Goal: Complete application form

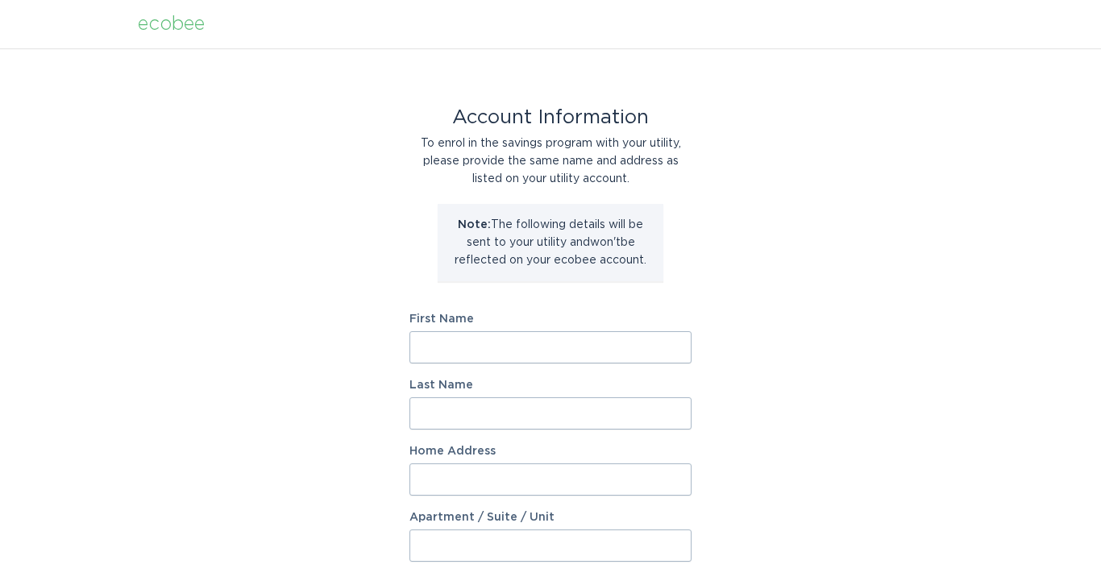
click at [594, 348] on input "First Name" at bounding box center [550, 347] width 282 height 32
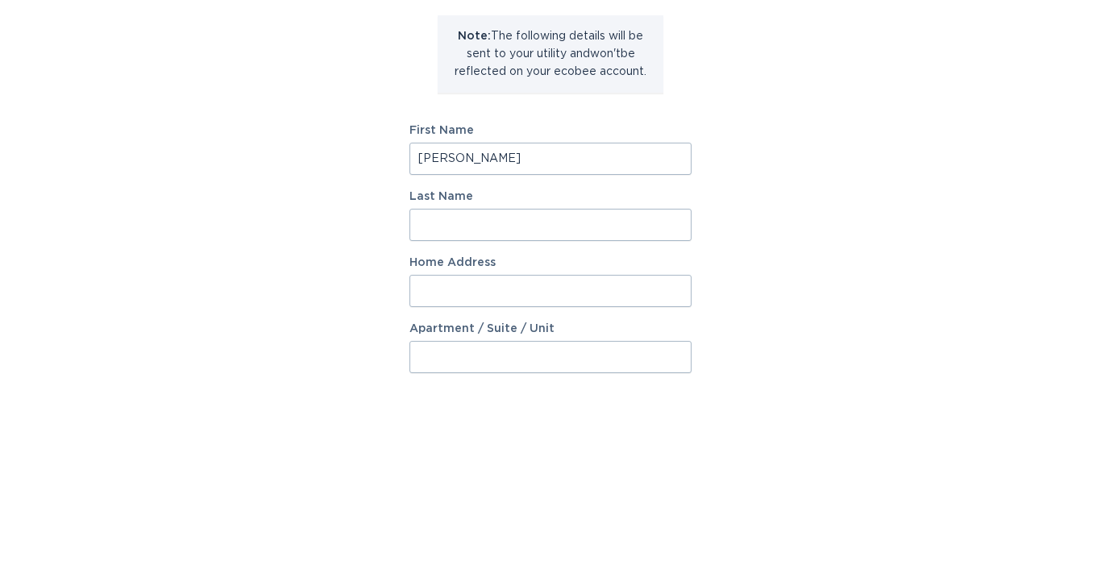
type input "[PERSON_NAME]"
click at [559, 397] on input "Last Name" at bounding box center [550, 413] width 282 height 32
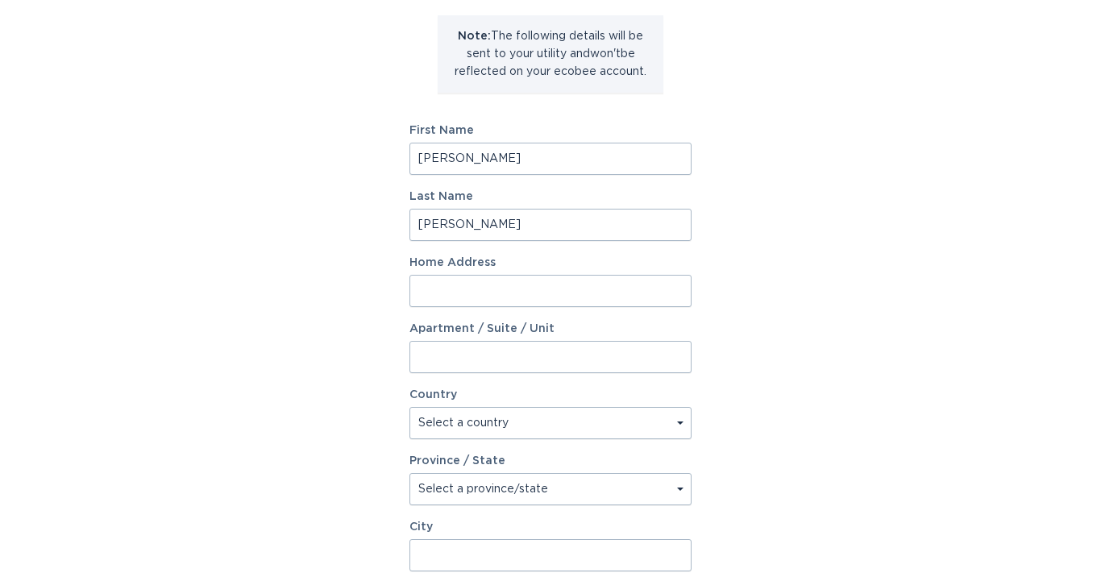
type input "[PERSON_NAME]"
type input "[STREET_ADDRESS]"
type input "[GEOGRAPHIC_DATA]"
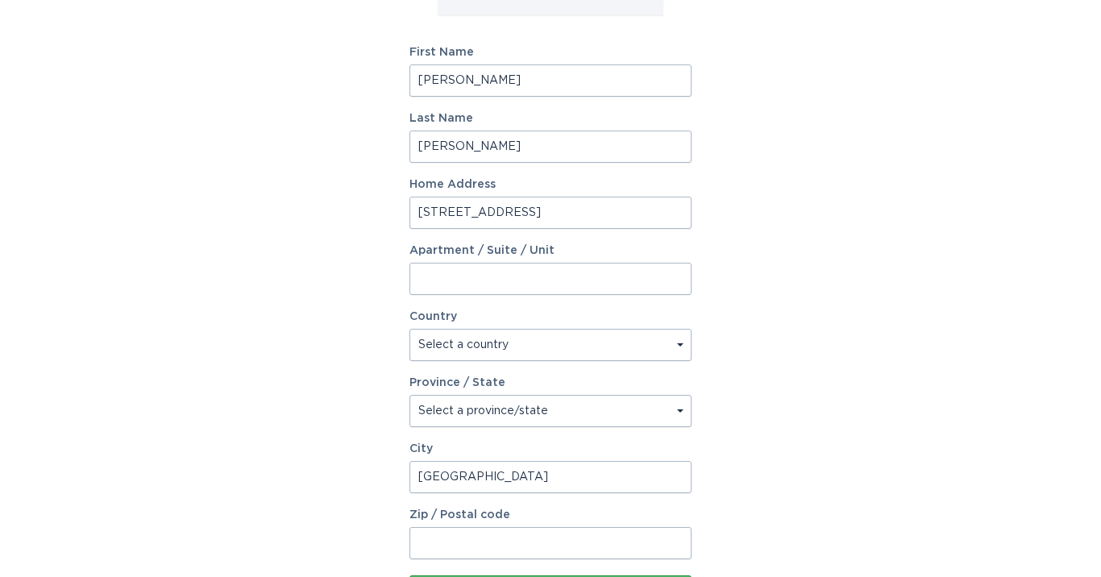
scroll to position [272, 0]
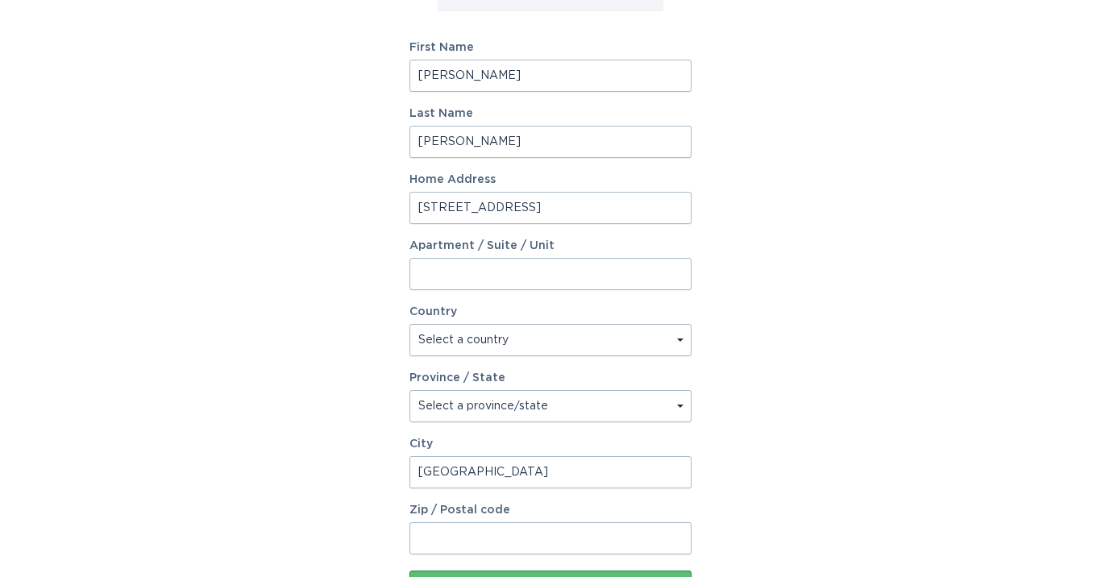
click at [664, 343] on select "Select a country [GEOGRAPHIC_DATA] [GEOGRAPHIC_DATA]" at bounding box center [550, 340] width 282 height 32
select select "US"
click at [649, 402] on select "Select a province/state [US_STATE] [US_STATE] [US_STATE] [US_STATE] [US_STATE] …" at bounding box center [550, 406] width 282 height 32
click at [683, 409] on select "Select a province/state [US_STATE] [US_STATE] [US_STATE] [US_STATE] [US_STATE] …" at bounding box center [550, 406] width 282 height 32
select select "CO"
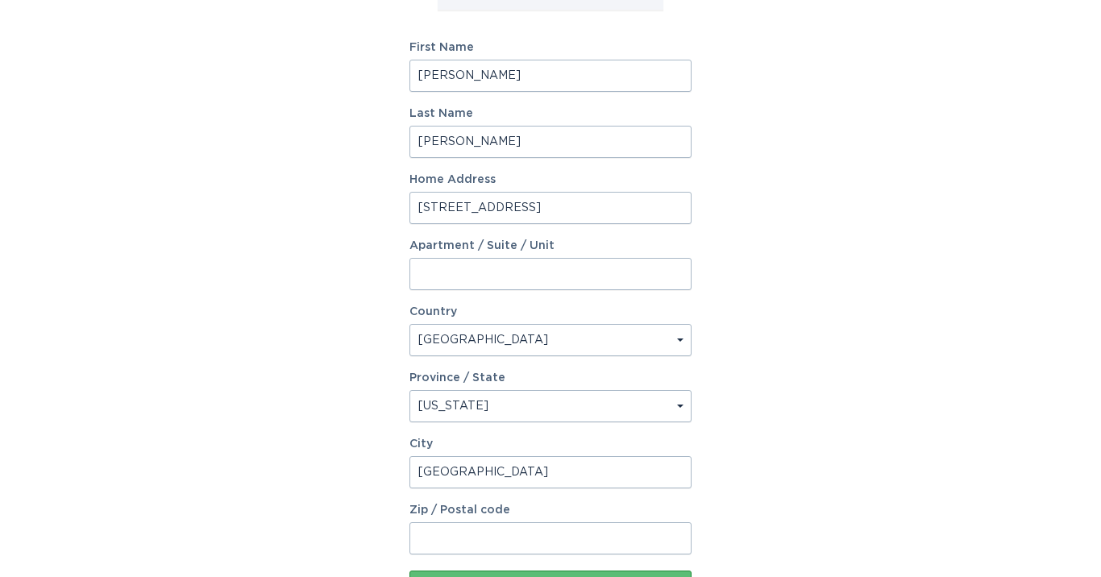
click at [572, 540] on input "Zip / Postal code" at bounding box center [550, 538] width 282 height 32
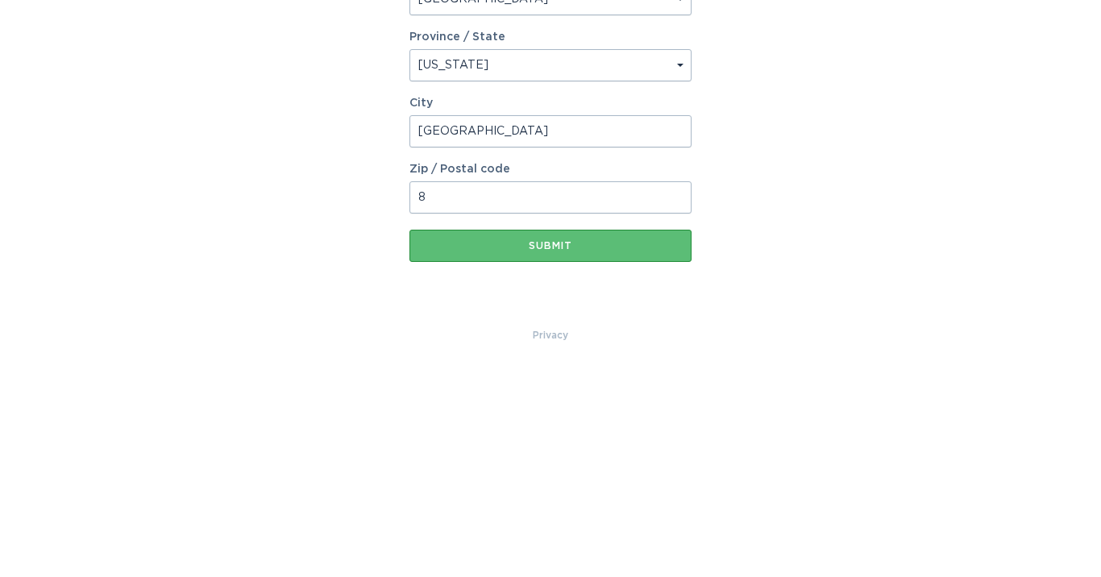
scroll to position [404, 0]
type input "80207"
click at [777, 297] on div "Account Information To enrol in the savings program with your utility, please p…" at bounding box center [550, 90] width 1101 height 891
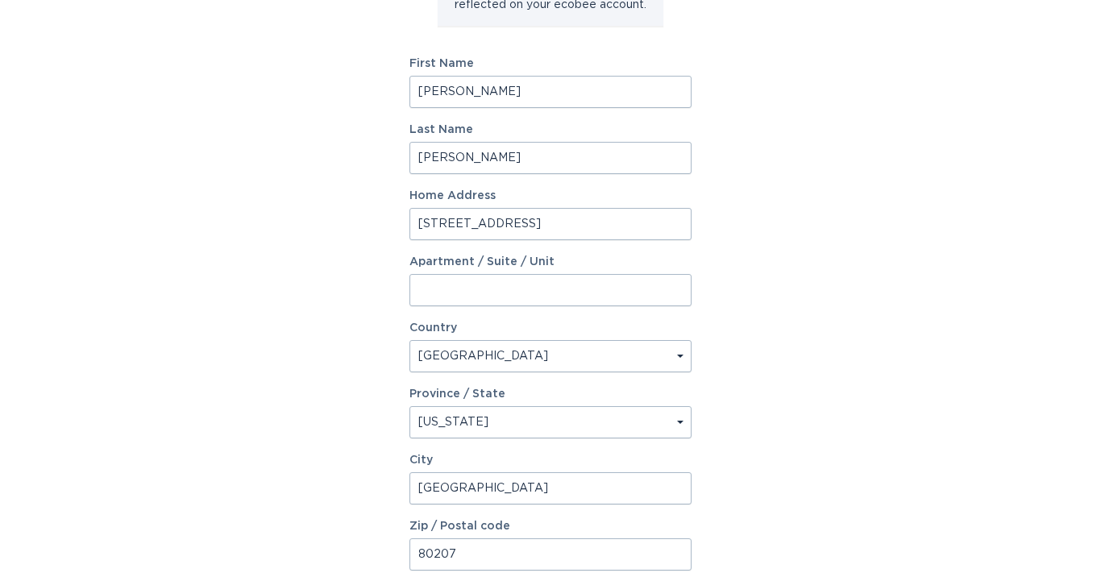
scroll to position [289, 0]
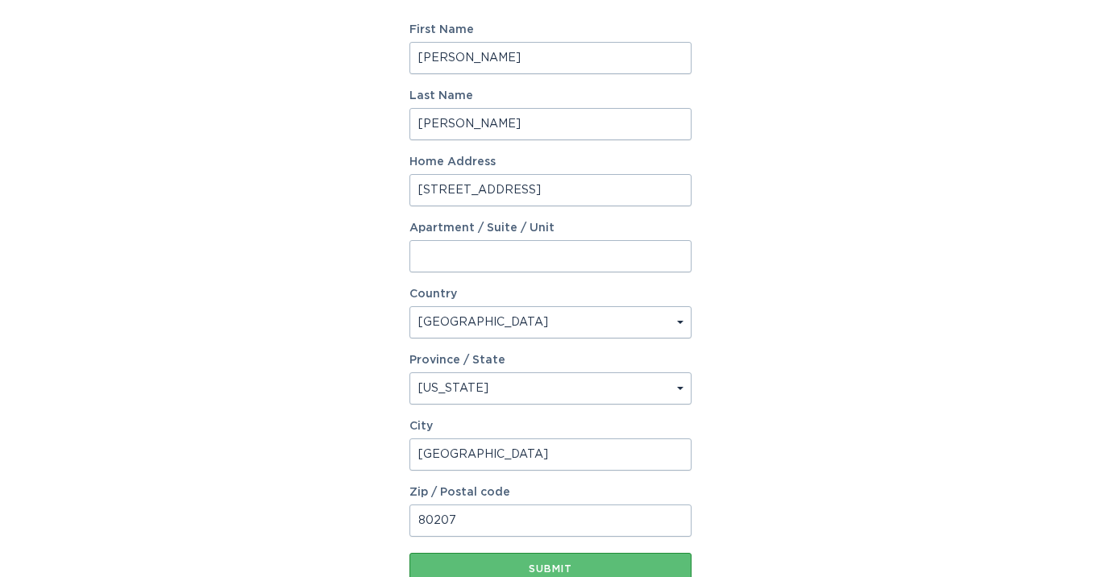
click at [640, 567] on div "Submit" at bounding box center [551, 569] width 266 height 10
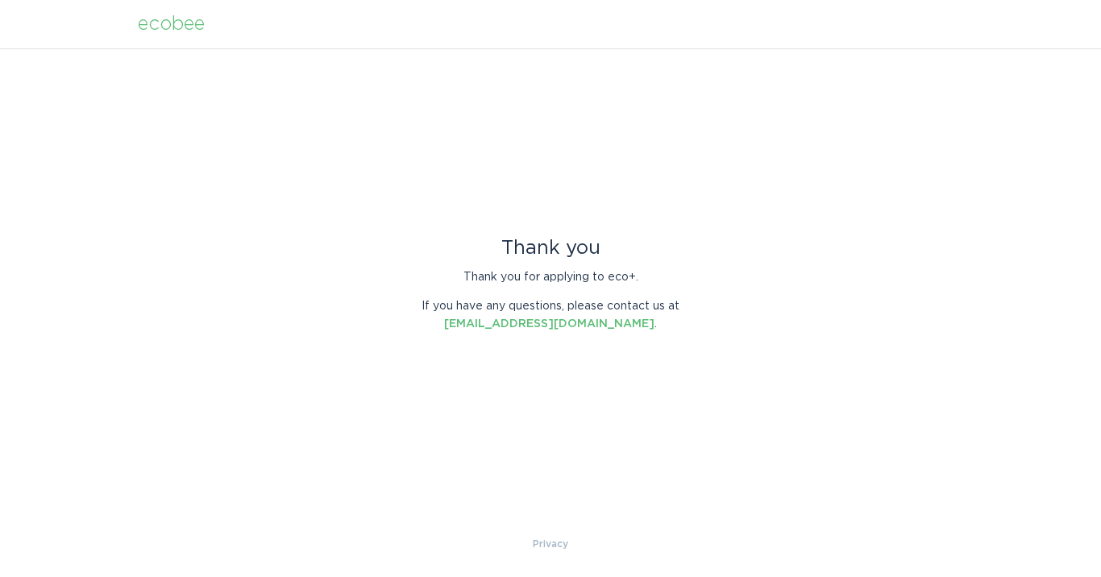
scroll to position [0, 0]
